Goal: Check status: Check status

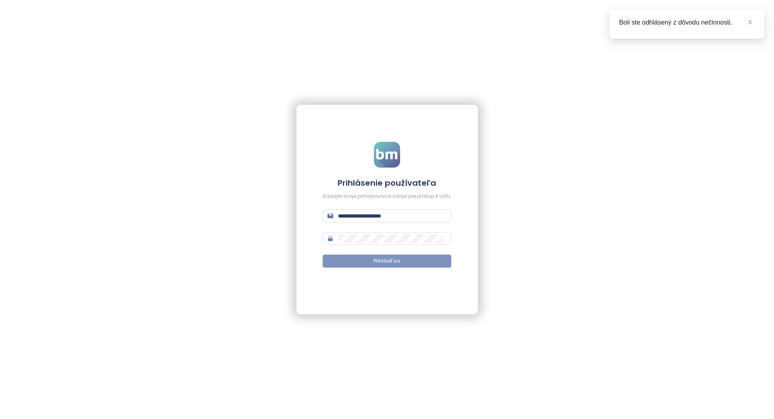
click at [350, 260] on button "Prihlásiť sa" at bounding box center [387, 261] width 129 height 13
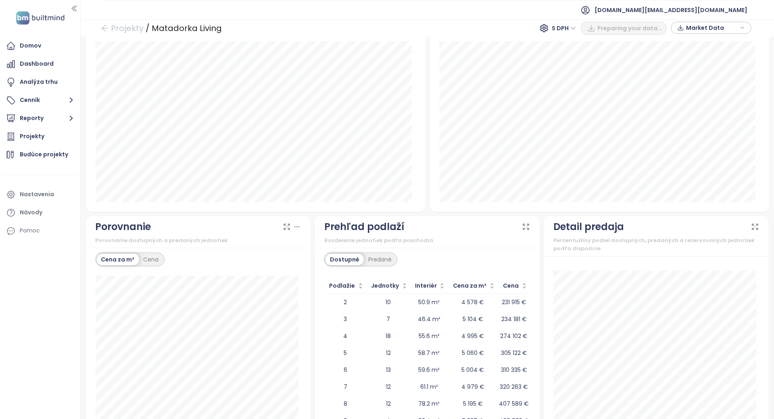
scroll to position [647, 0]
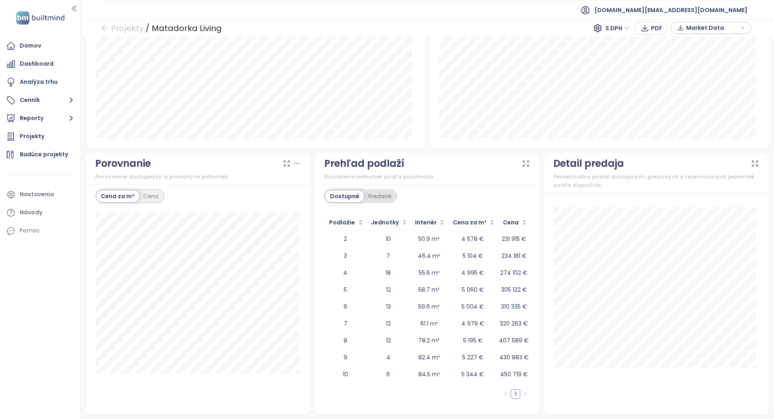
click at [373, 194] on div "Predané" at bounding box center [380, 196] width 32 height 11
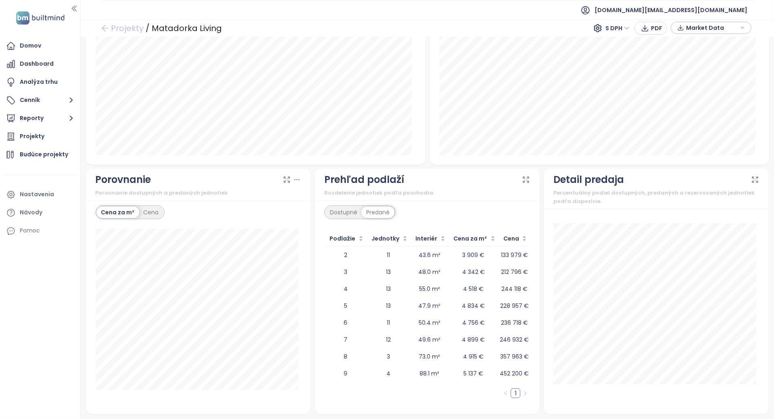
scroll to position [631, 0]
click at [351, 212] on div "Dostupné" at bounding box center [343, 213] width 36 height 11
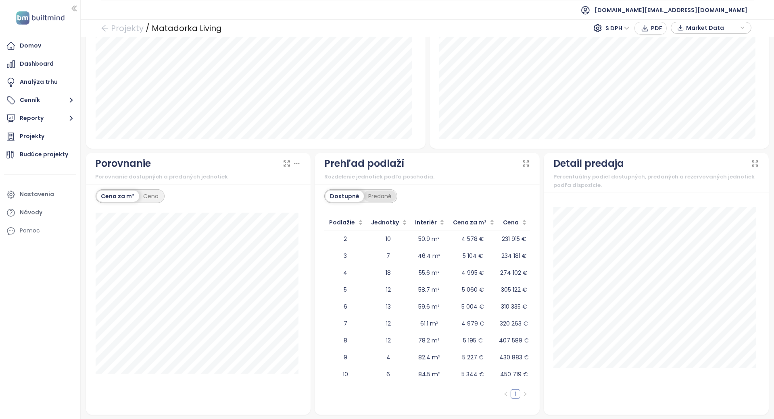
click at [376, 197] on div "Predané" at bounding box center [380, 196] width 32 height 11
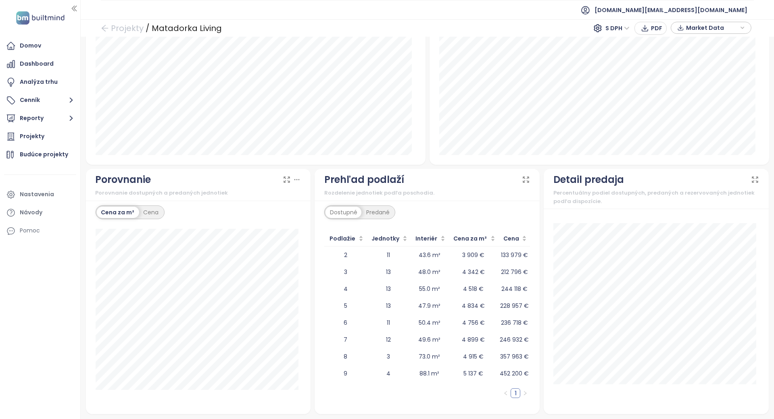
scroll to position [631, 0]
click at [353, 208] on div "Dostupné" at bounding box center [343, 213] width 36 height 11
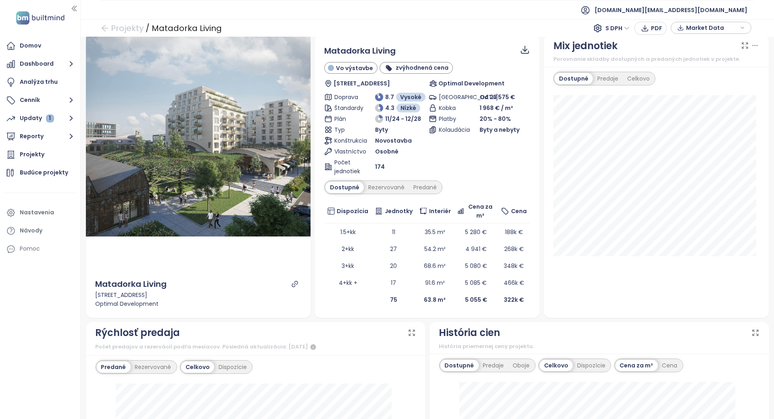
scroll to position [8, 0]
click at [394, 187] on div "Rezervované" at bounding box center [386, 186] width 45 height 11
click at [416, 186] on div "Predané" at bounding box center [425, 186] width 32 height 11
click at [358, 181] on div "Dostupné" at bounding box center [343, 186] width 36 height 11
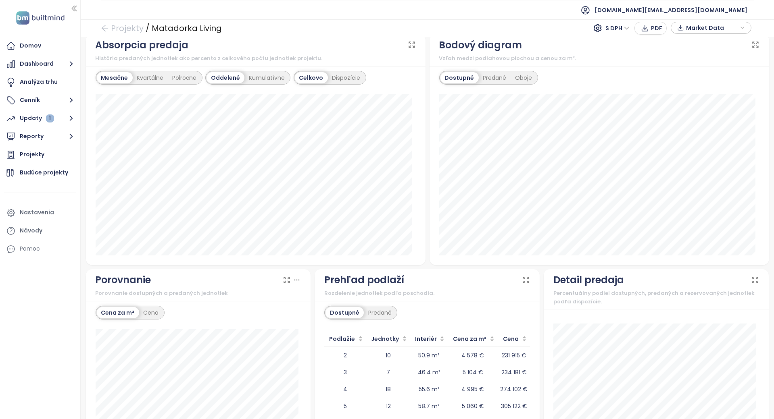
scroll to position [648, 0]
